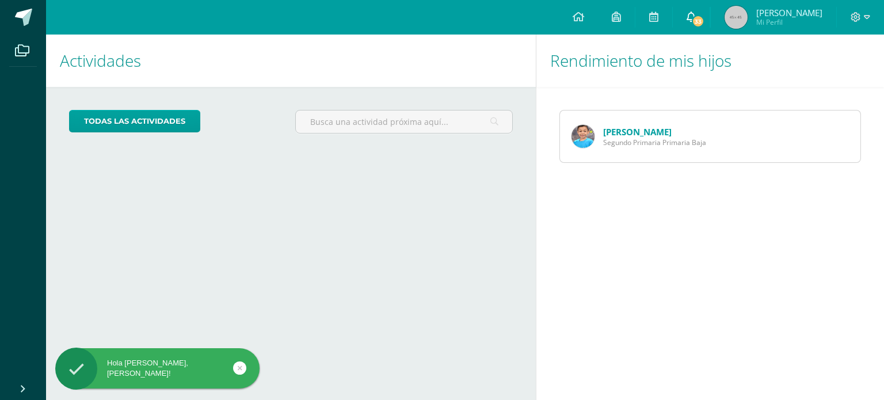
click at [696, 20] on icon at bounding box center [691, 17] width 9 height 10
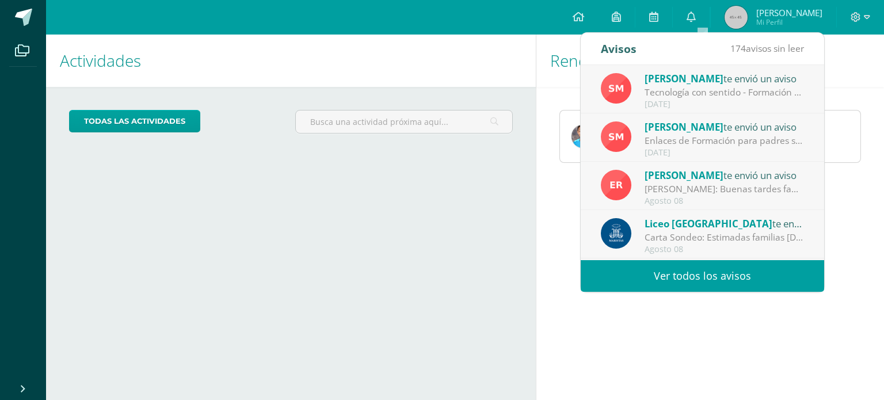
click at [687, 276] on link "Ver todos los avisos" at bounding box center [702, 276] width 243 height 32
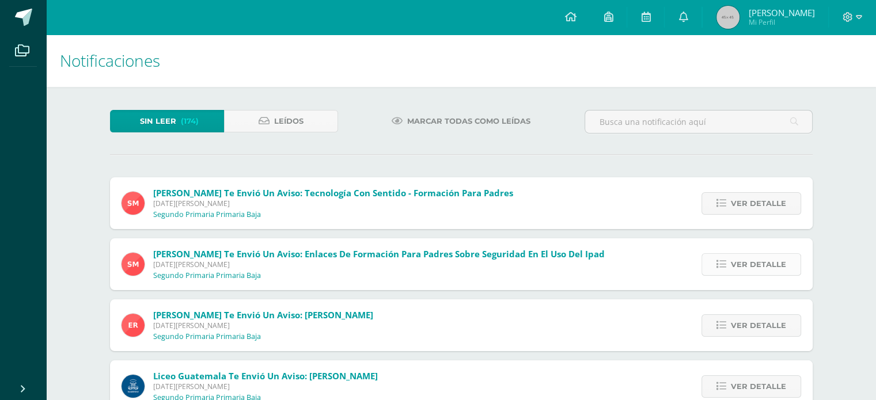
click at [731, 264] on link "Ver detalle" at bounding box center [751, 264] width 100 height 22
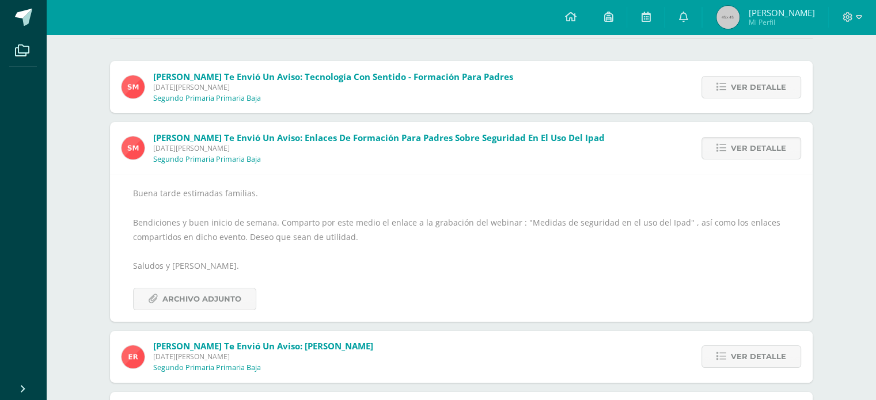
scroll to position [112, 0]
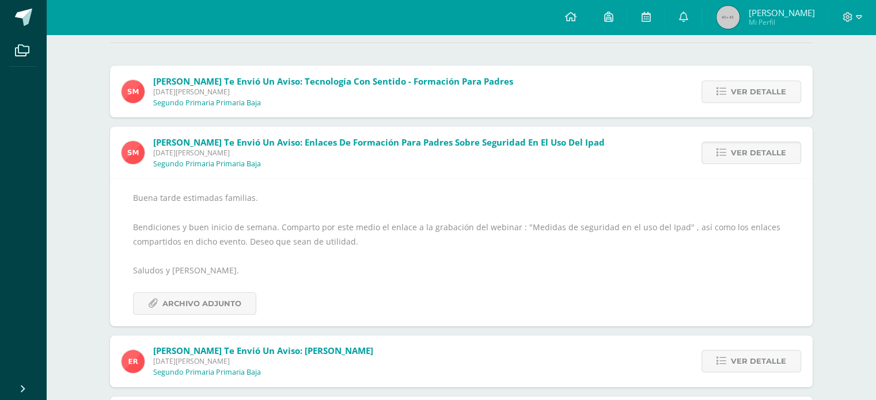
click at [675, 105] on div "Sonia Monterroso te envió un aviso: Tecnología con sentido - Formación para pad…" at bounding box center [461, 92] width 702 height 52
click at [728, 95] on link "Ver detalle" at bounding box center [751, 92] width 100 height 22
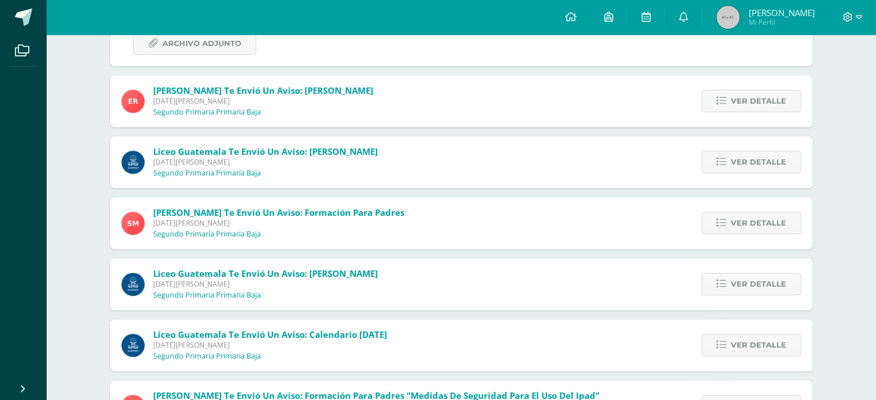
scroll to position [322, 0]
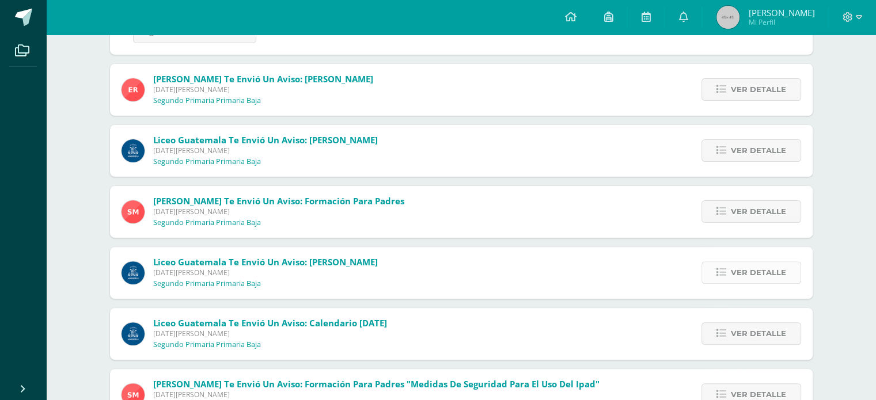
click at [749, 276] on span "Ver detalle" at bounding box center [757, 272] width 55 height 21
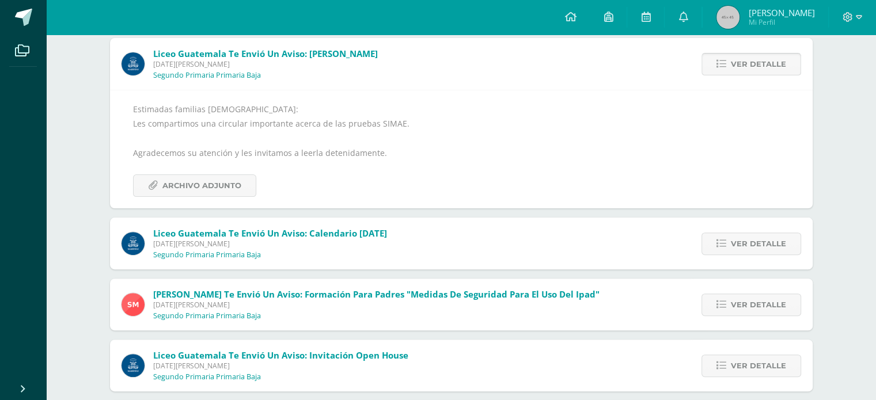
scroll to position [270, 0]
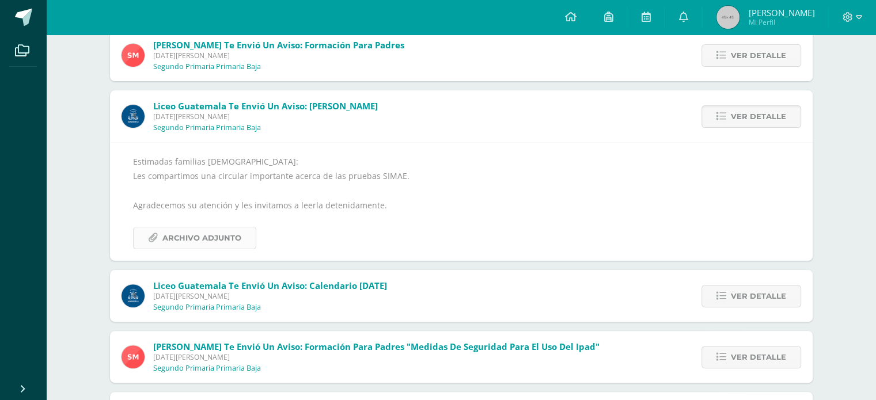
click at [233, 235] on span "Archivo Adjunto" at bounding box center [201, 237] width 79 height 21
click at [191, 238] on span "Archivo Adjunto" at bounding box center [201, 237] width 79 height 21
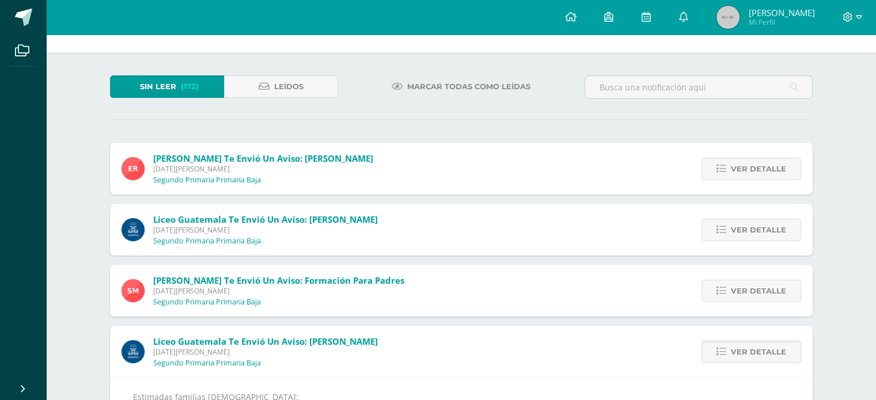
scroll to position [0, 0]
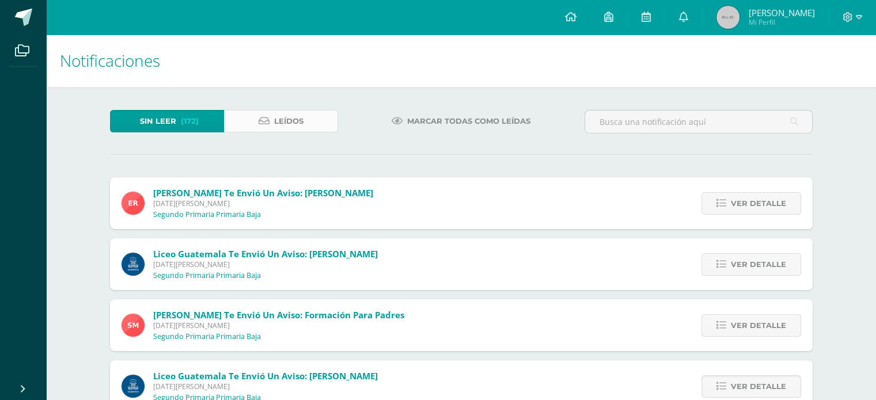
click at [273, 119] on link "Leídos" at bounding box center [281, 121] width 114 height 22
